Goal: Information Seeking & Learning: Find specific fact

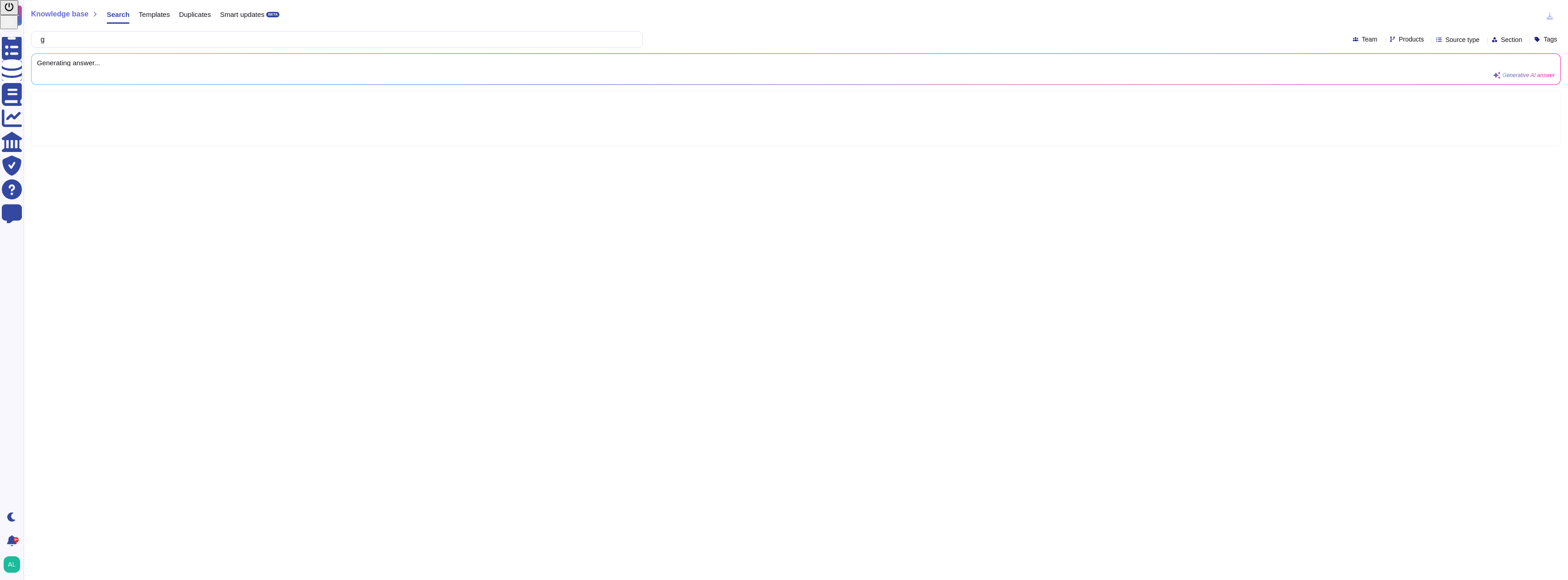
type input "g"
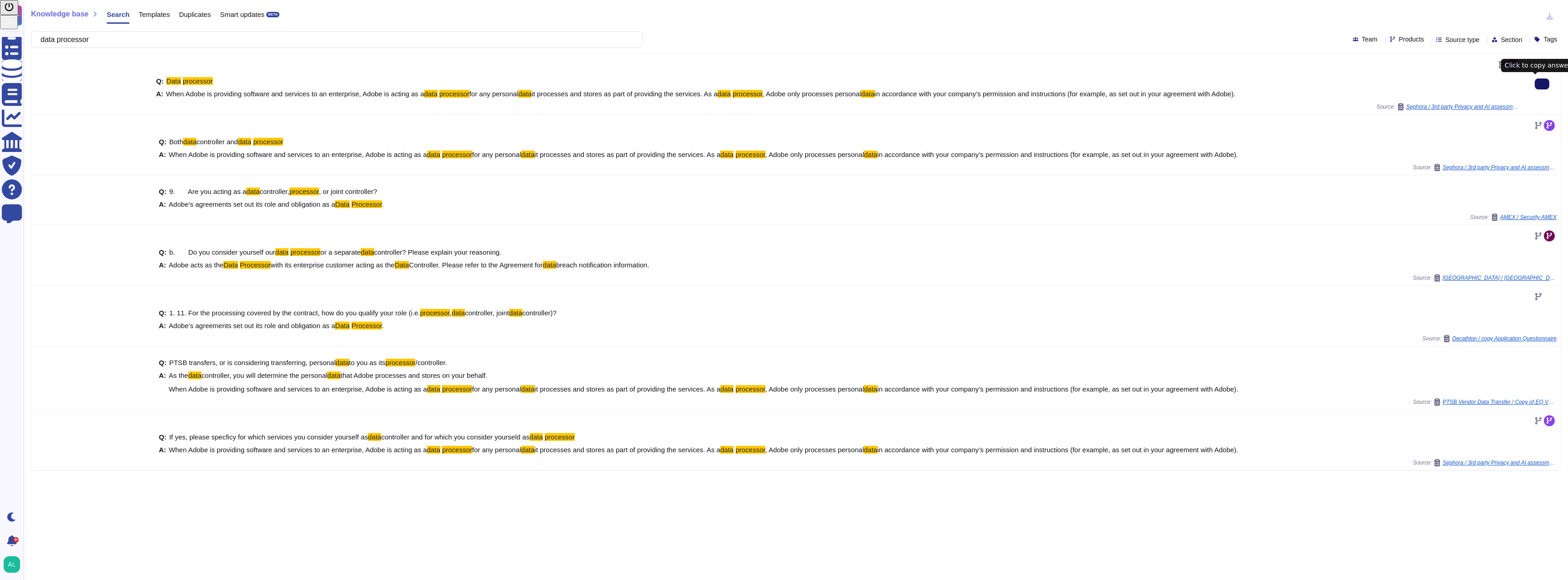
click at [1542, 84] on icon at bounding box center [1542, 84] width 0 height 0
click at [262, 40] on input "data processor" at bounding box center [335, 39] width 597 height 16
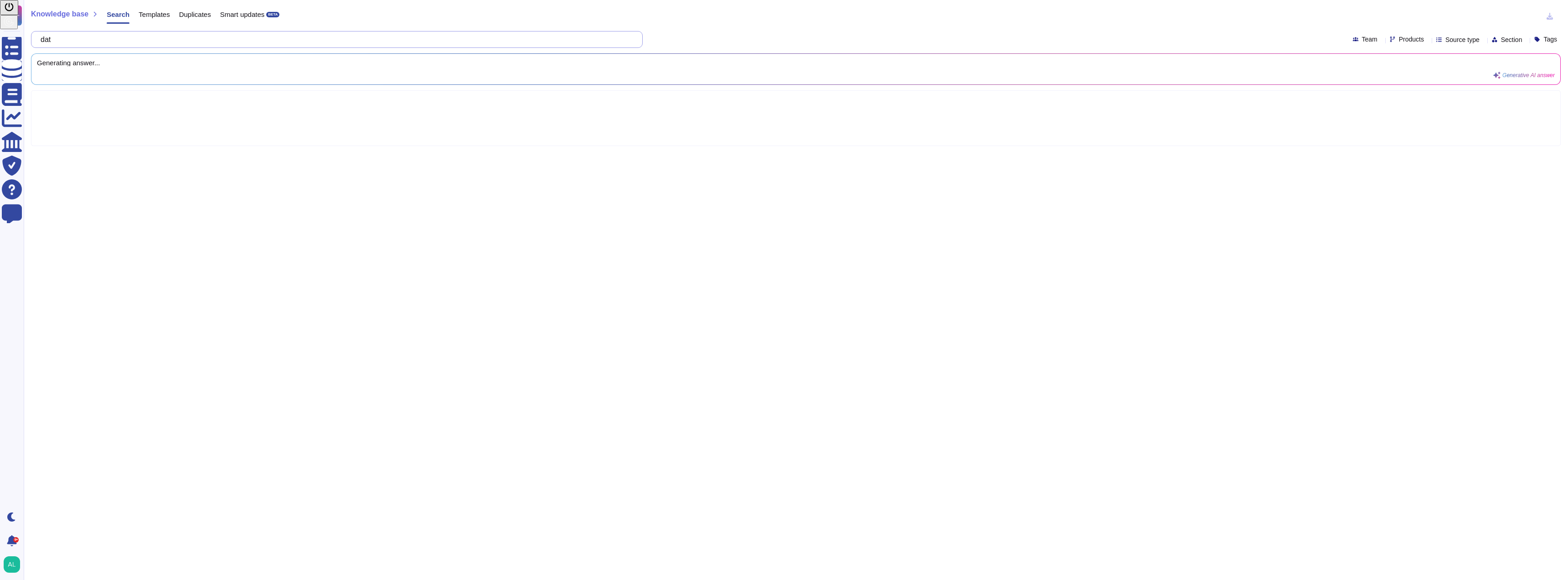
type input "da"
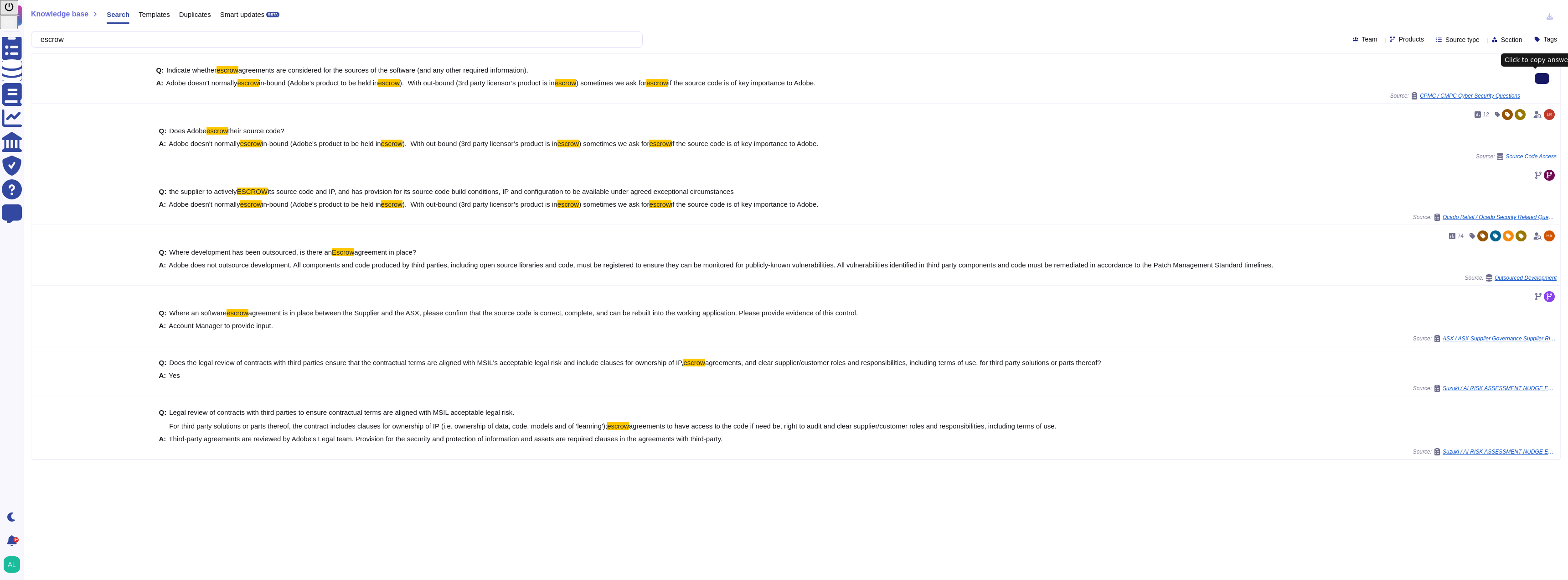
click at [140, 35] on input "escrow" at bounding box center [335, 39] width 597 height 16
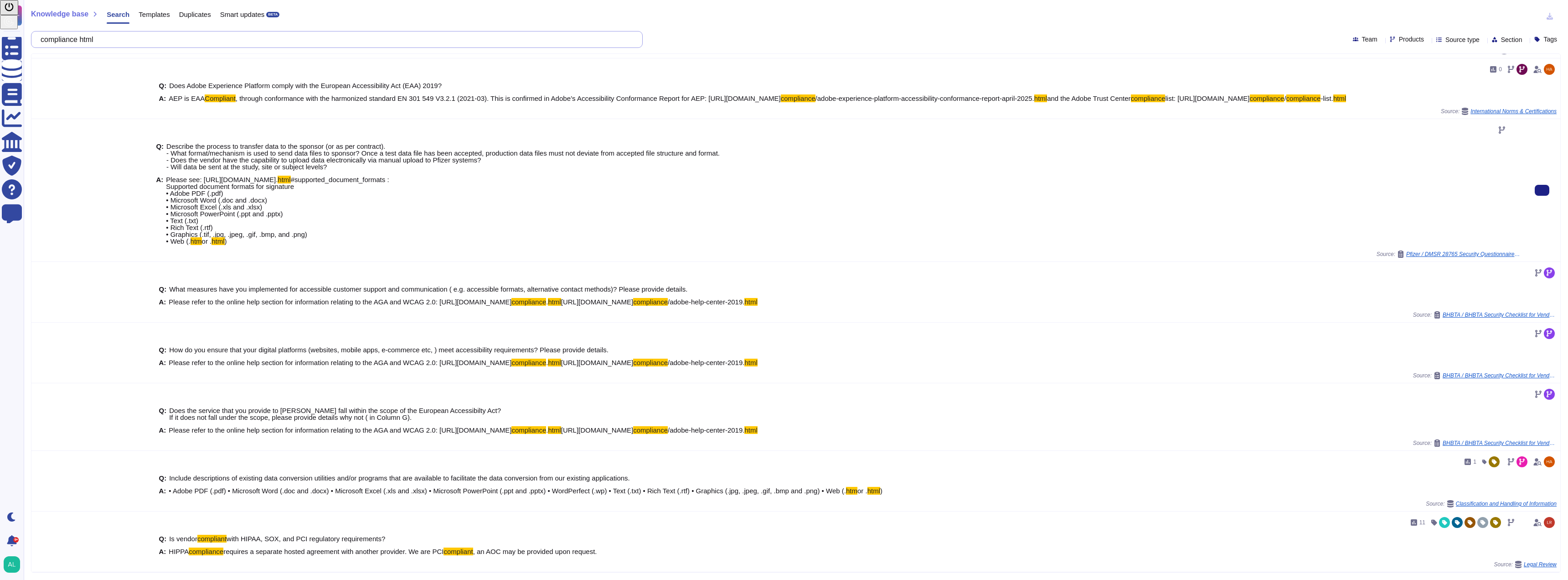
scroll to position [183, 0]
click at [599, 366] on div "A: Please refer to the online help section for information relating to the AGA …" at bounding box center [837, 362] width 1364 height 6
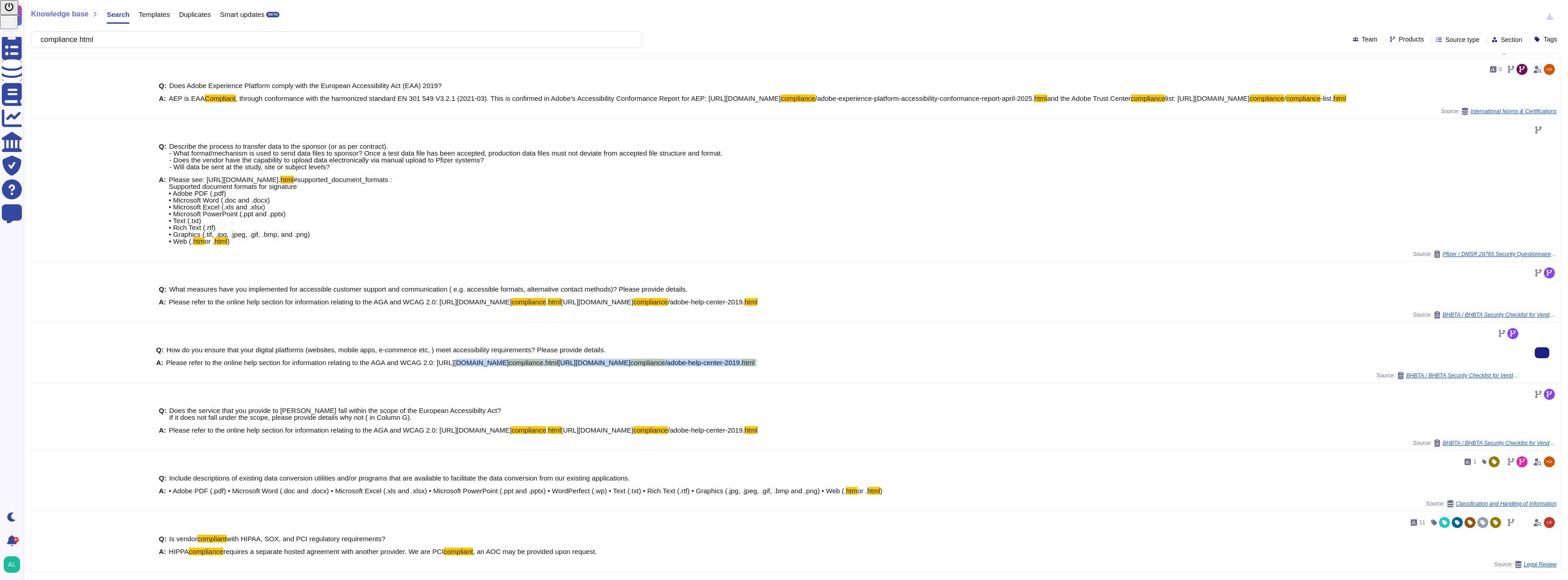
drag, startPoint x: 593, startPoint y: 368, endPoint x: 452, endPoint y: 365, distance: 141.0
click at [452, 365] on div "A: Please refer to the online help section for information relating to the AGA …" at bounding box center [837, 362] width 1364 height 6
click at [438, 366] on span "Please refer to the online help section for information relating to the AGA and…" at bounding box center [338, 362] width 343 height 7
click at [434, 365] on span "Please refer to the online help section for information relating to the AGA and…" at bounding box center [338, 362] width 343 height 7
drag, startPoint x: 450, startPoint y: 365, endPoint x: 460, endPoint y: 366, distance: 10.0
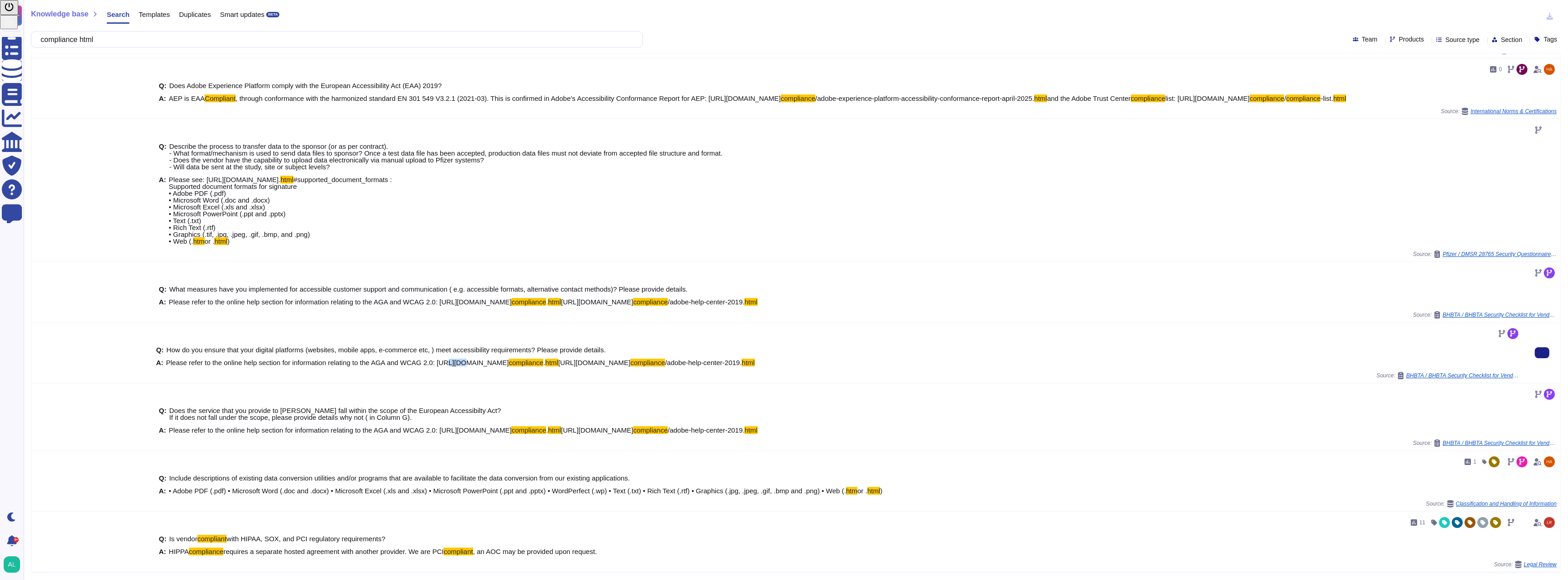
click at [457, 366] on span "Please refer to the online help section for information relating to the AGA and…" at bounding box center [338, 362] width 343 height 7
click at [467, 367] on span "Please refer to the online help section for information relating to the AGA and…" at bounding box center [338, 362] width 343 height 7
click at [434, 364] on span "Please refer to the online help section for information relating to the AGA and…" at bounding box center [338, 362] width 343 height 7
drag, startPoint x: 442, startPoint y: 365, endPoint x: 600, endPoint y: 365, distance: 158.0
click at [600, 365] on div "A: Please refer to the online help section for information relating to the AGA …" at bounding box center [837, 362] width 1364 height 6
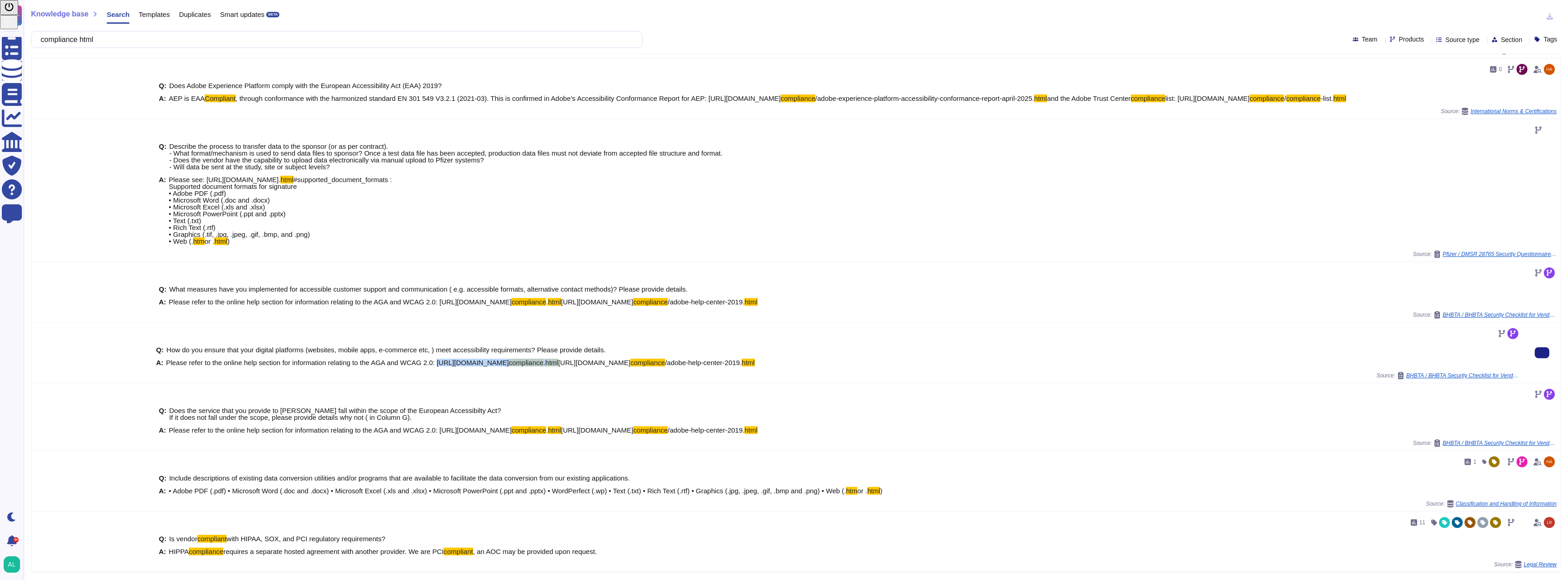
copy span "https://www.adobe.com/accessibility/ compliance . html"
click at [107, 38] on input "compliance html" at bounding box center [335, 39] width 597 height 16
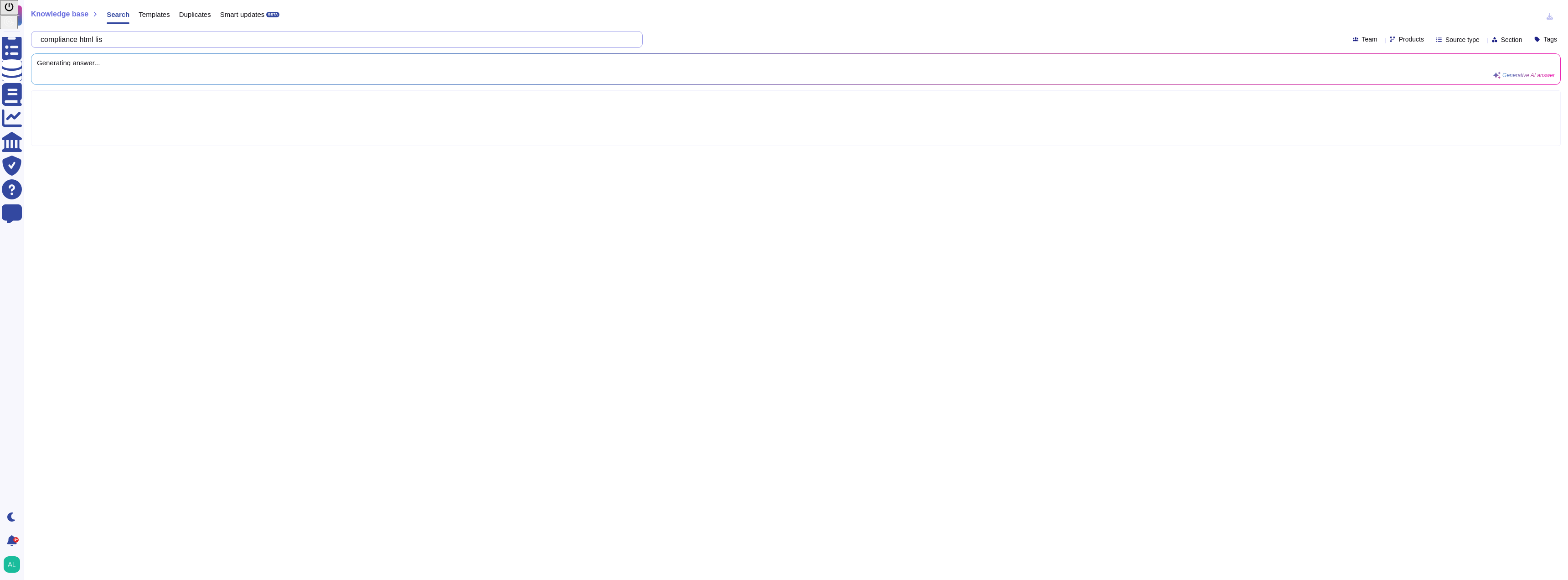
type input "compliance html list"
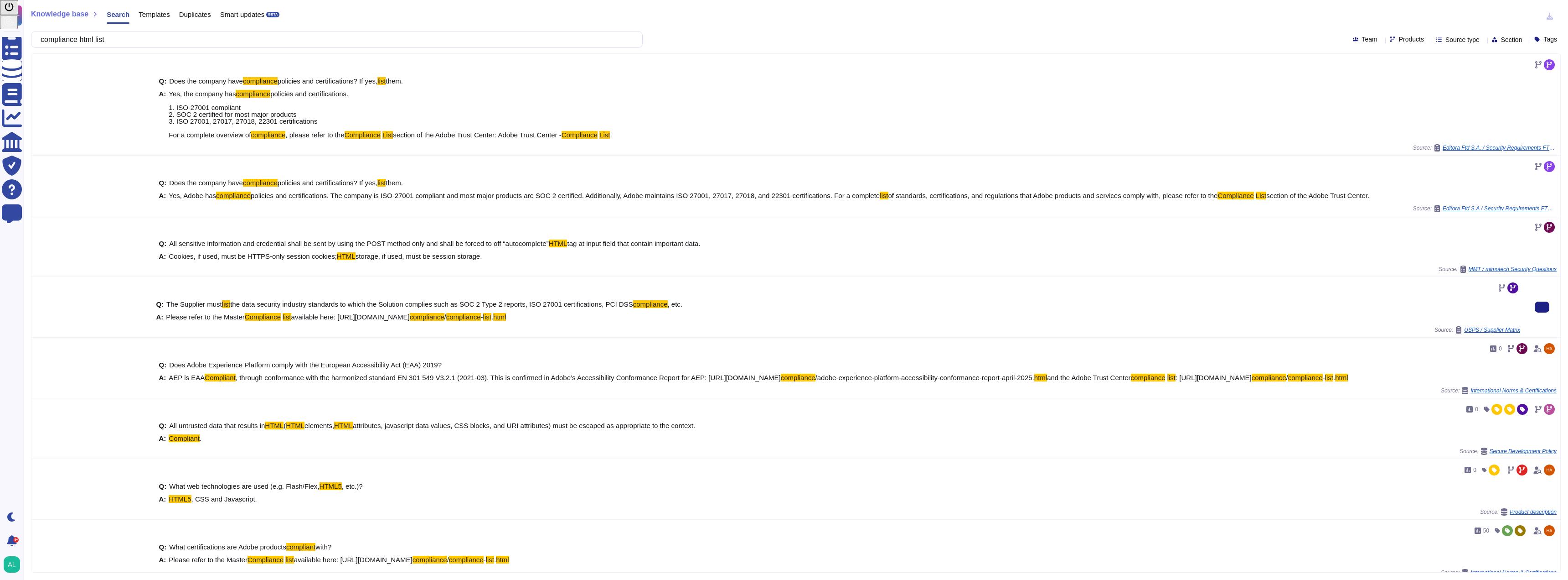
click at [531, 317] on div "A: Please refer to the Master Compliance list available here: https://www.adobe…" at bounding box center [837, 316] width 1364 height 6
drag, startPoint x: 382, startPoint y: 316, endPoint x: 371, endPoint y: 316, distance: 11.0
click at [373, 316] on span "available here: https://www.adobe.com/trust/" at bounding box center [351, 316] width 119 height 7
drag, startPoint x: 371, startPoint y: 316, endPoint x: 410, endPoint y: 314, distance: 39.1
click at [370, 316] on span "available here: https://www.adobe.com/trust/" at bounding box center [351, 316] width 119 height 7
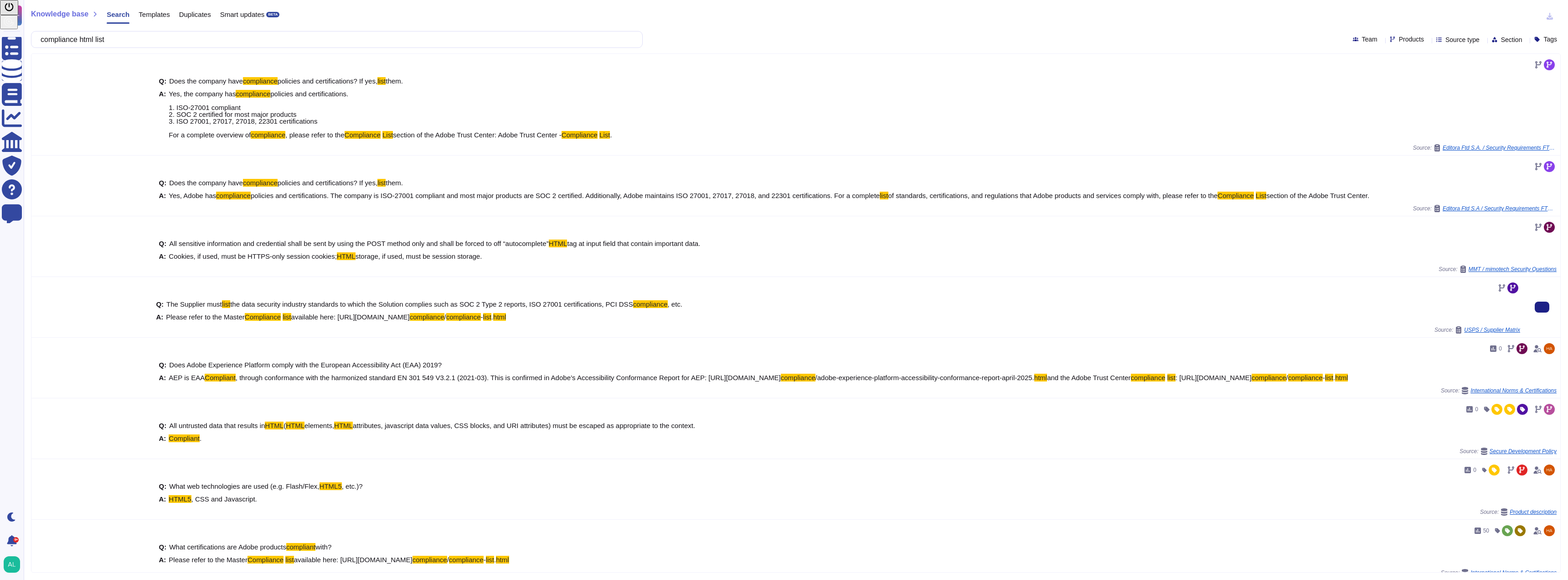
click at [538, 319] on div "A: Please refer to the Master Compliance list available here: https://www.adobe…" at bounding box center [837, 316] width 1364 height 6
drag, startPoint x: 538, startPoint y: 319, endPoint x: 510, endPoint y: 321, distance: 28.1
click at [522, 320] on div "A: Please refer to the Master Compliance list available here: https://www.adobe…" at bounding box center [837, 316] width 1364 height 6
drag, startPoint x: 510, startPoint y: 321, endPoint x: 445, endPoint y: 326, distance: 65.2
click at [445, 326] on div "Q: The Supplier must list the data security industry standards to which the Sol…" at bounding box center [837, 306] width 1364 height 53
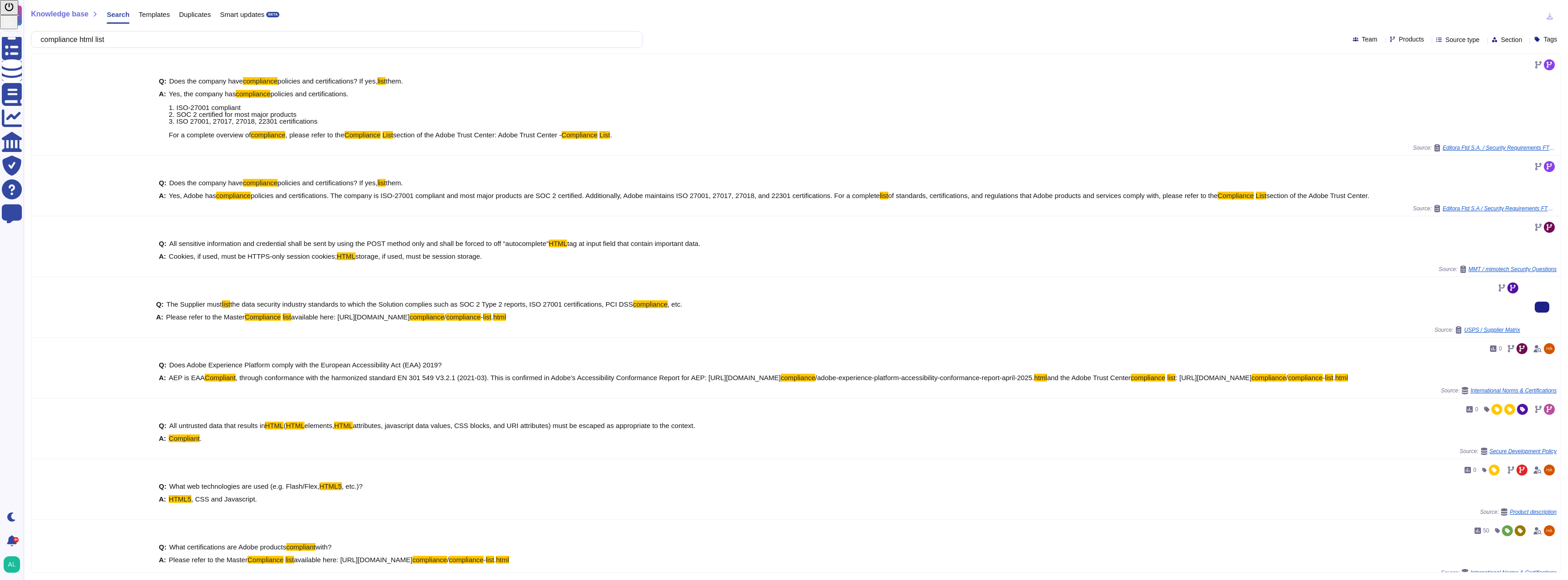
click at [337, 317] on span "available here: https://www.adobe.com/trust/" at bounding box center [351, 316] width 119 height 7
drag, startPoint x: 339, startPoint y: 317, endPoint x: 484, endPoint y: 328, distance: 145.4
click at [478, 328] on div "Q: The Supplier must list the data security industry standards to which the Sol…" at bounding box center [837, 306] width 1364 height 53
copy span "https://www.adobe.com/trust/ compliance / compliance - list . html"
click at [515, 329] on div "Source: USPS / Supplier Matrix" at bounding box center [837, 329] width 1364 height 7
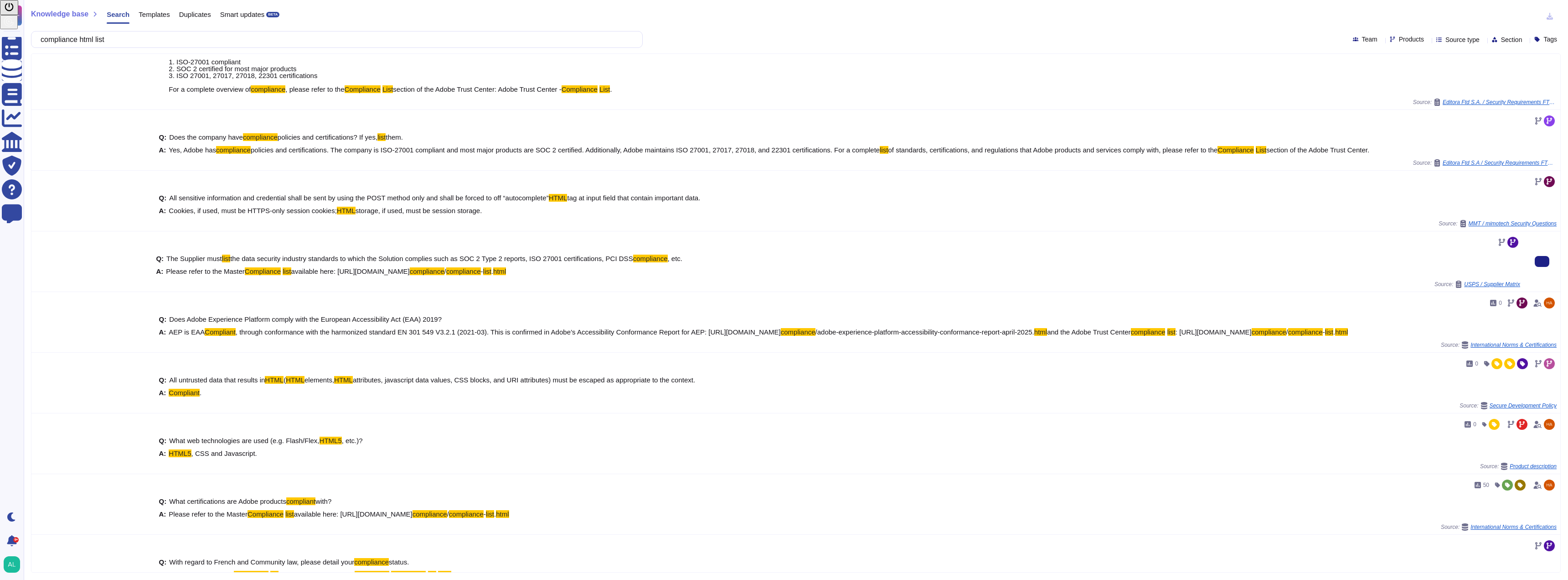
scroll to position [69, 0]
